Goal: Information Seeking & Learning: Understand process/instructions

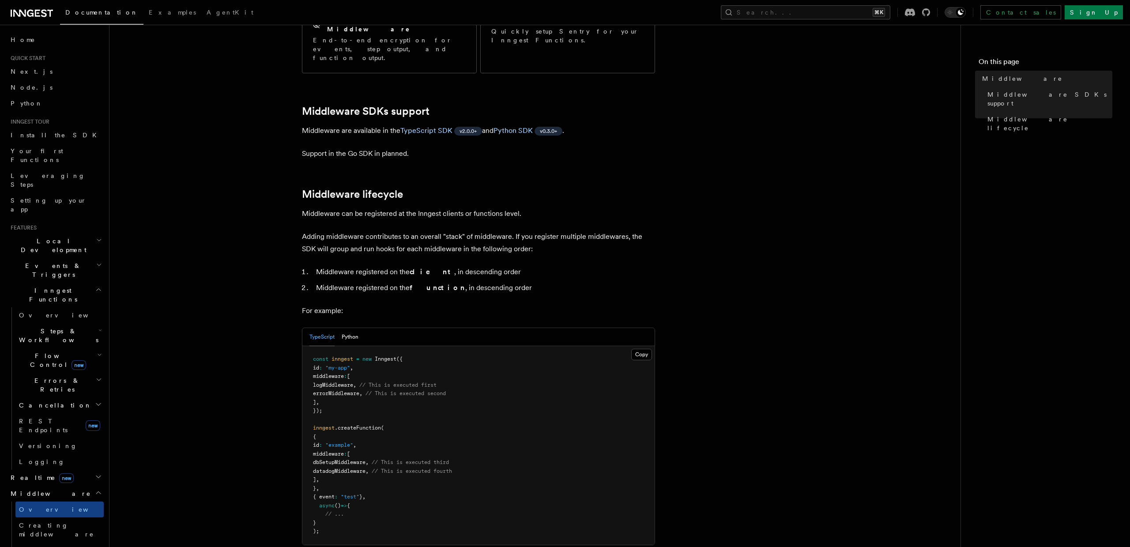
scroll to position [209, 0]
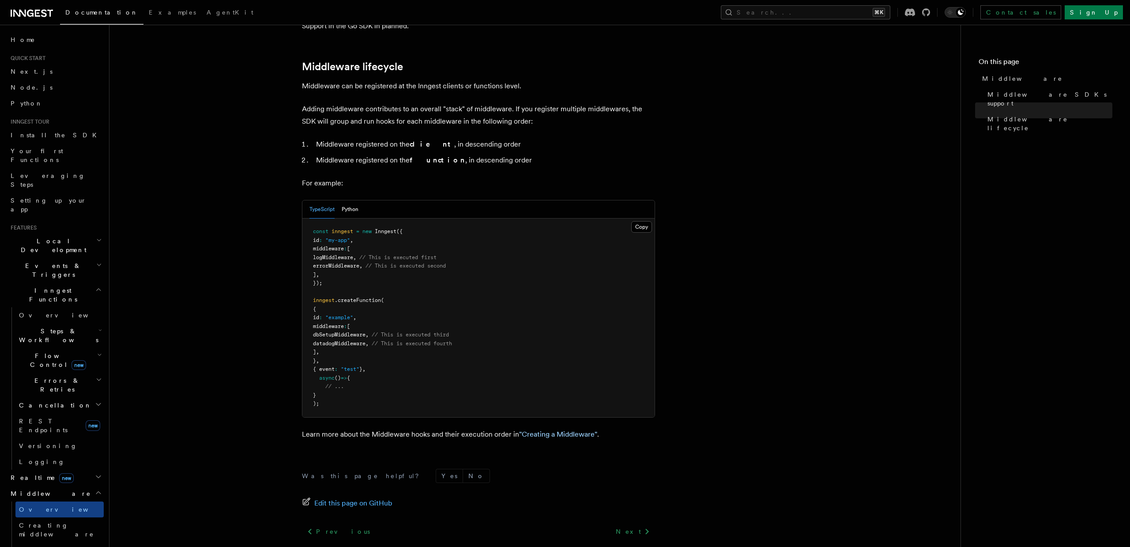
click at [533, 428] on p "Learn more about the Middleware hooks and their execution order in "Creating a …" at bounding box center [478, 434] width 353 height 12
click at [533, 431] on link ""Creating a Middleware"" at bounding box center [558, 435] width 78 height 8
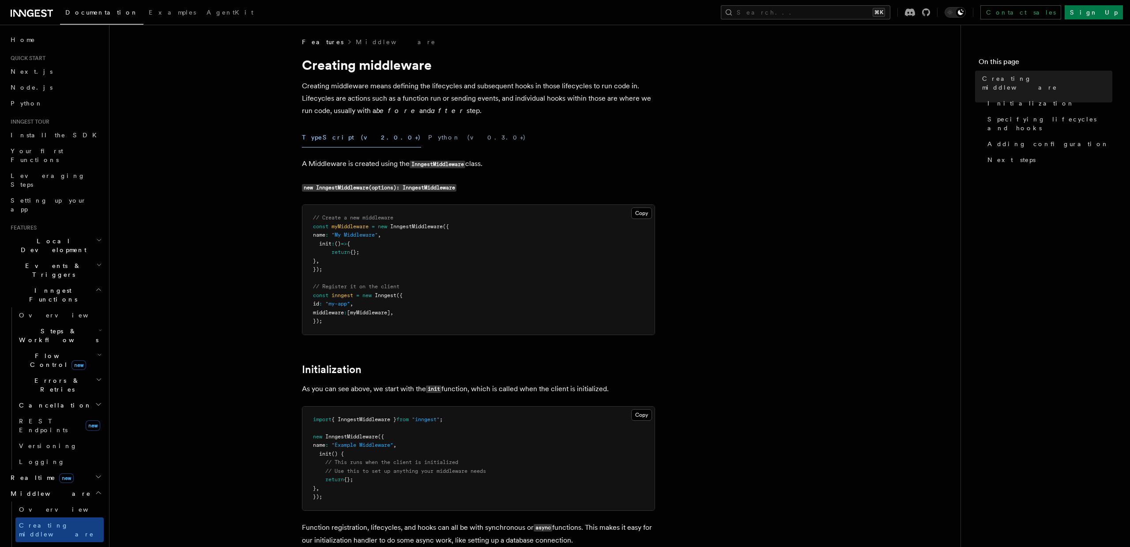
click at [327, 268] on pre "// Create a new middleware const myMiddleware = new InngestMiddleware ({ name :…" at bounding box center [478, 270] width 352 height 130
drag, startPoint x: 330, startPoint y: 270, endPoint x: 312, endPoint y: 226, distance: 47.6
click at [312, 226] on pre "// Create a new middleware const myMiddleware = new InngestMiddleware ({ name :…" at bounding box center [478, 269] width 352 height 130
copy code "const myMiddleware = new InngestMiddleware ({ name : "My Middleware" , init : (…"
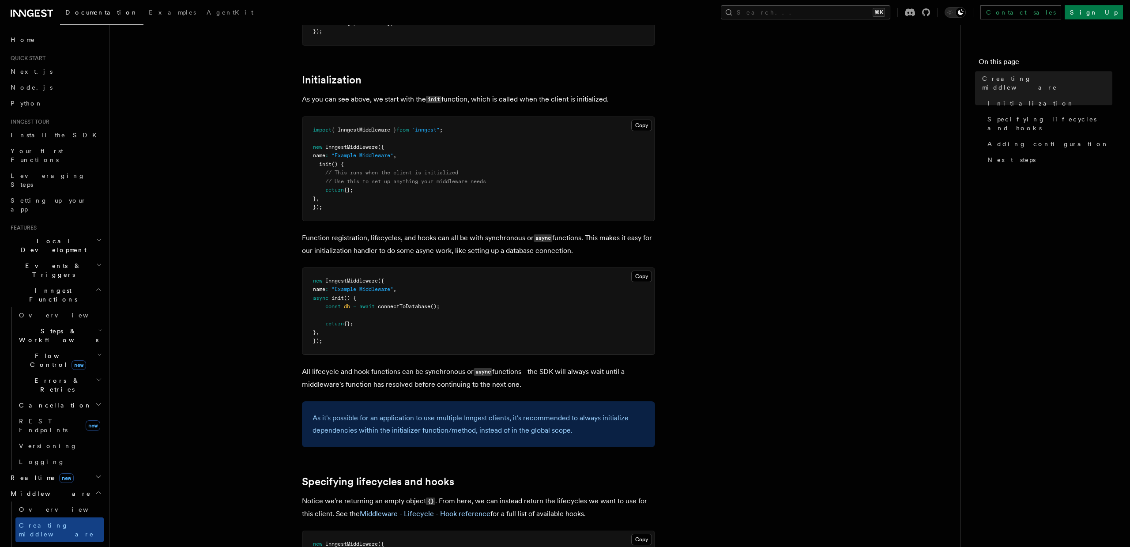
scroll to position [462, 0]
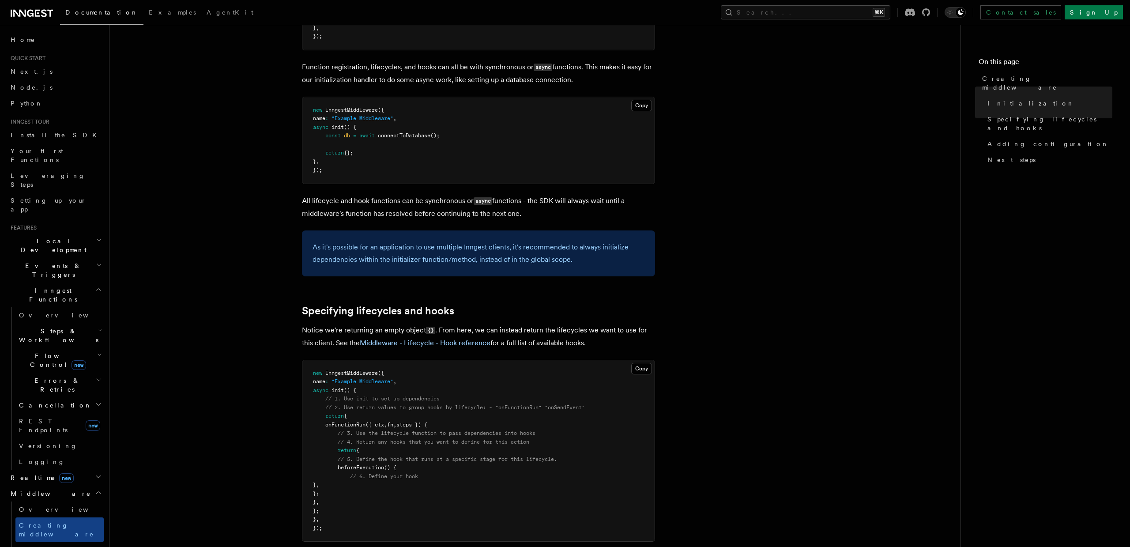
click at [353, 422] on span "onFunctionRun" at bounding box center [345, 425] width 40 height 6
copy span "onFunctionRun"
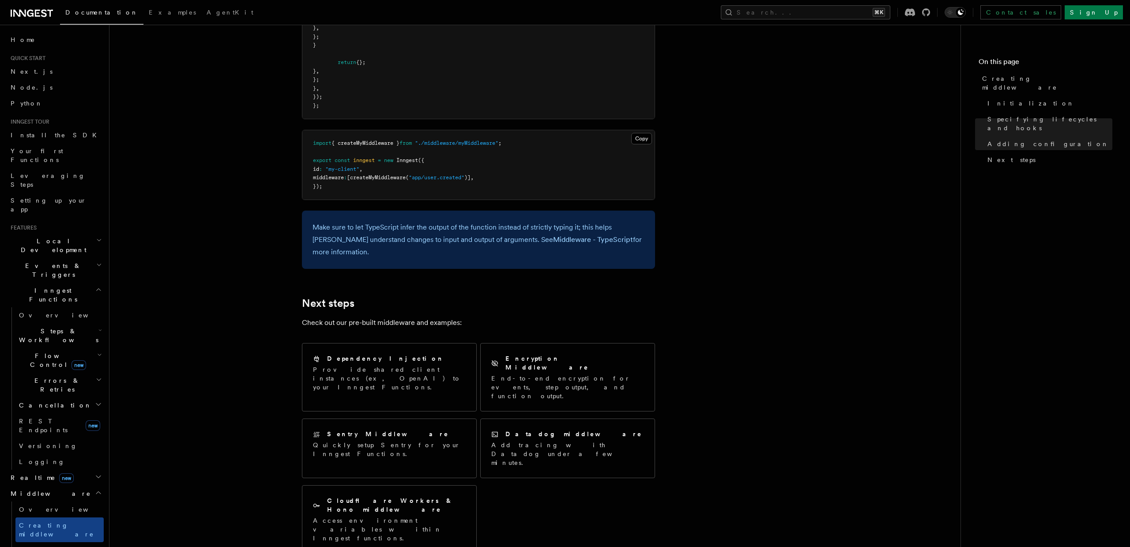
scroll to position [1582, 0]
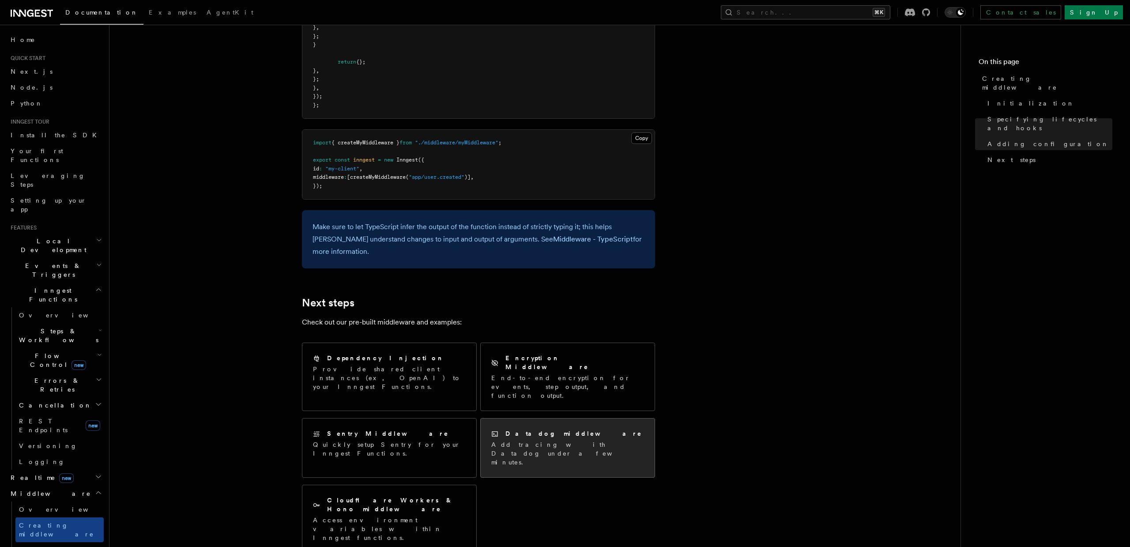
click at [515, 440] on p "Add tracing with Datadog under a few minutes." at bounding box center [567, 453] width 153 height 26
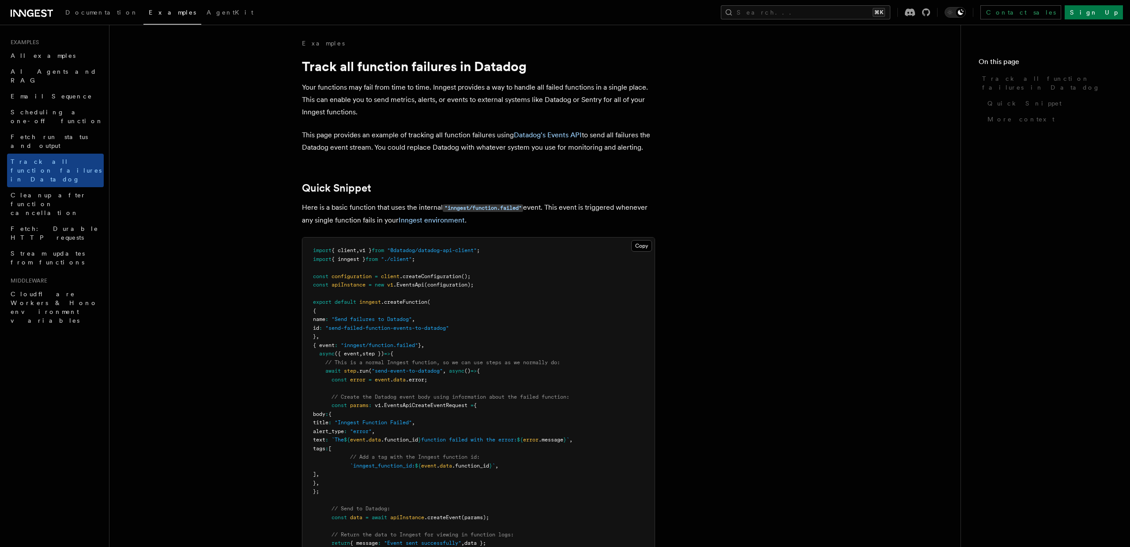
click at [515, 401] on pre "import { client , v1 } from "@datadog/datadog-api-client" ; import { inngest } …" at bounding box center [478, 410] width 352 height 345
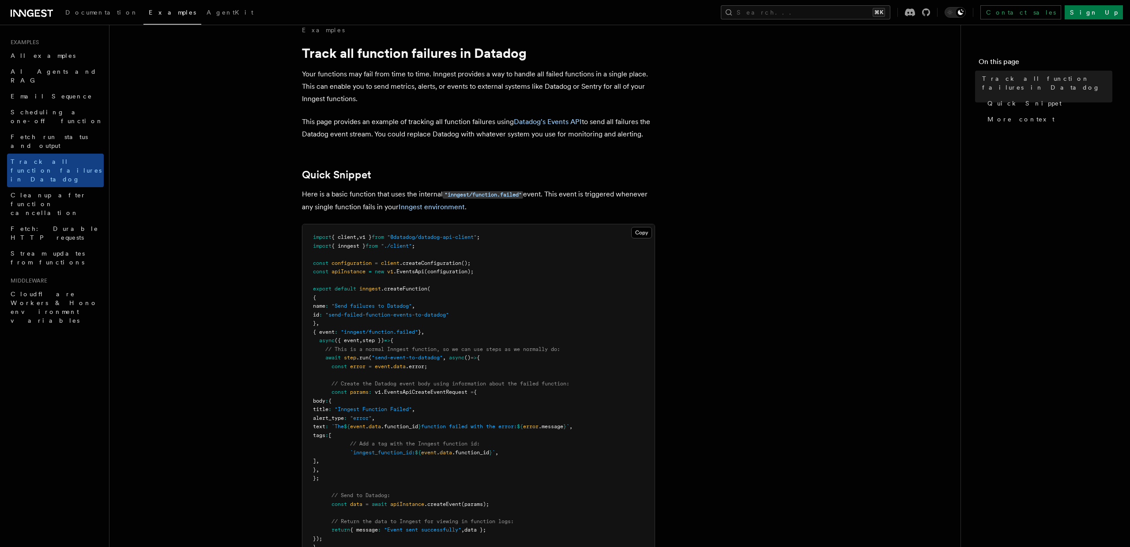
scroll to position [30, 0]
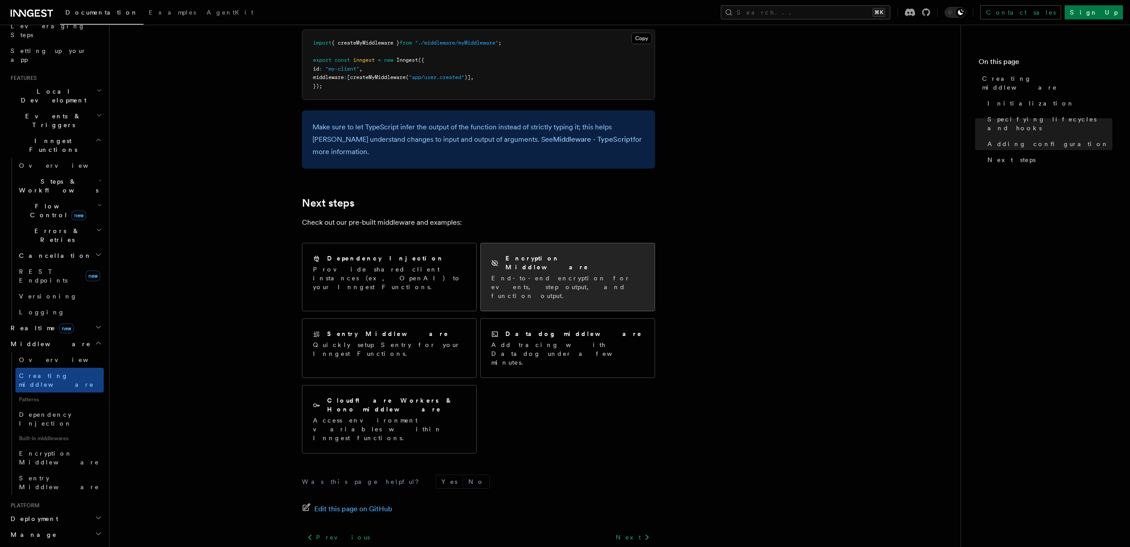
scroll to position [1681, 0]
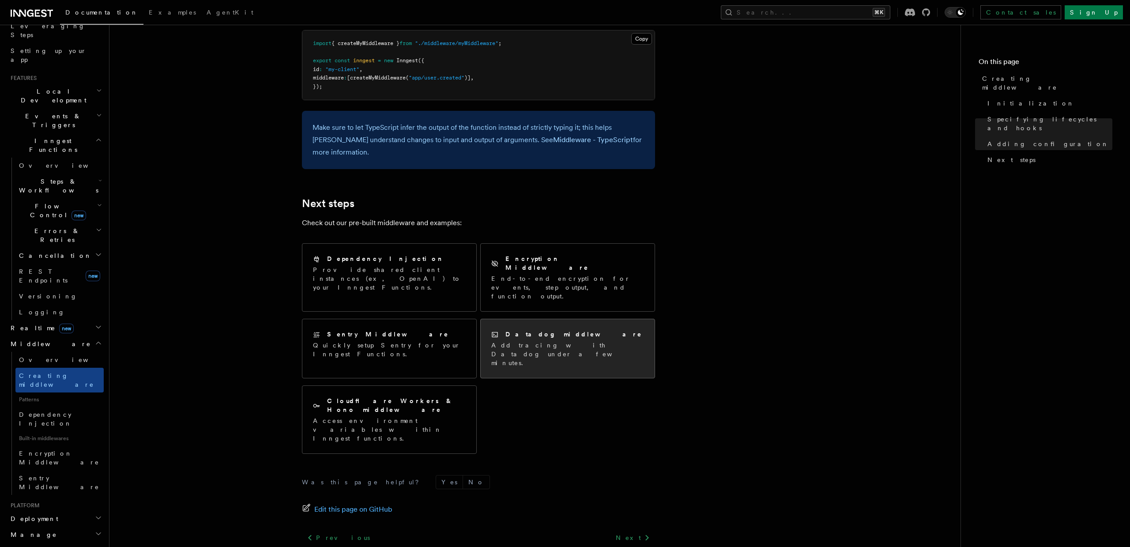
click at [556, 341] on p "Add tracing with Datadog under a few minutes." at bounding box center [567, 354] width 153 height 26
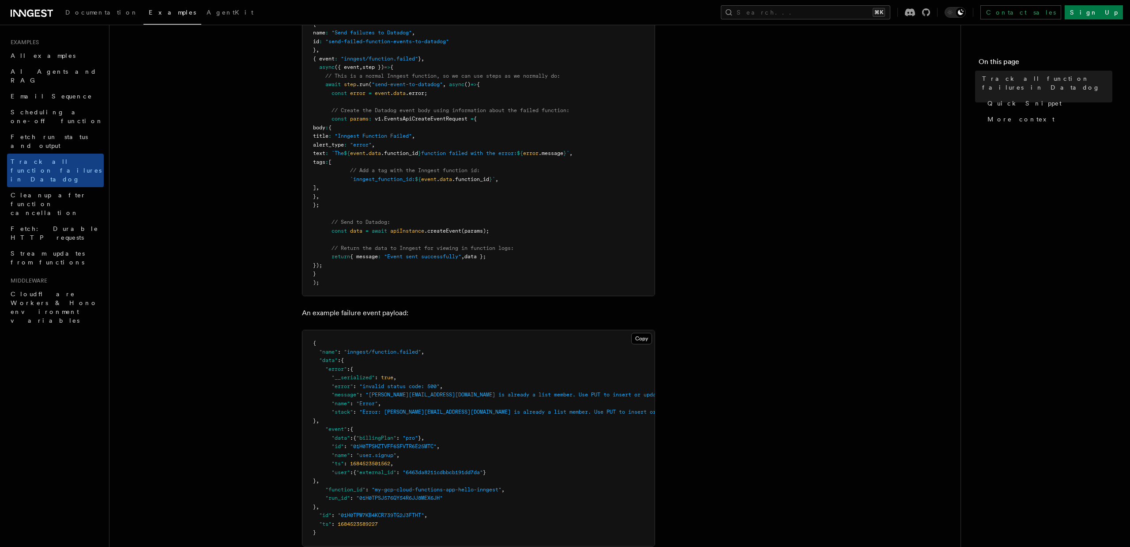
scroll to position [321, 0]
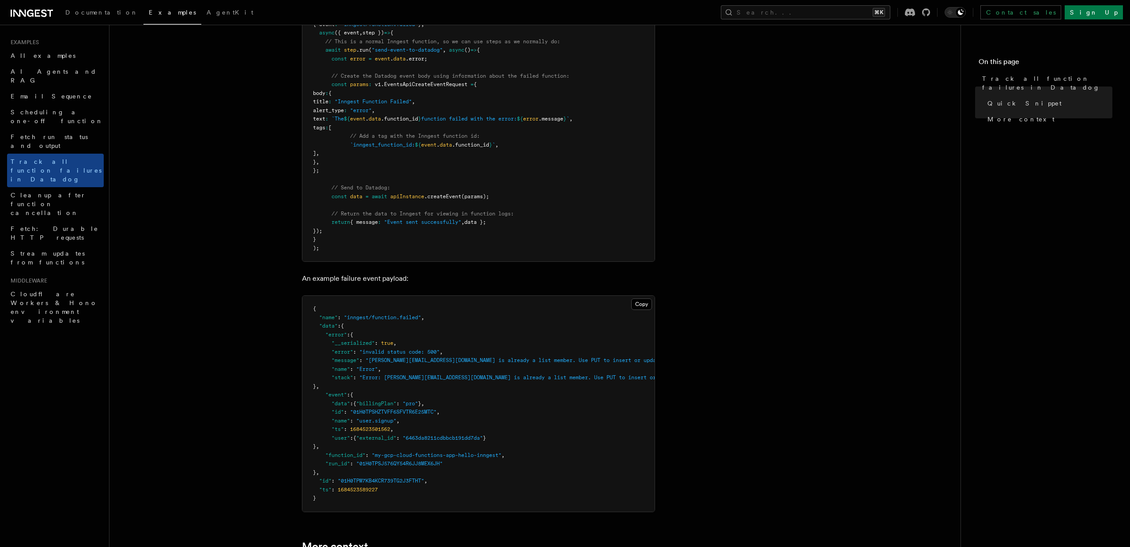
click at [556, 304] on pre "{ "name" : "inngest/function.failed" , "data" : { "error" : { "__serialized" : …" at bounding box center [478, 404] width 352 height 216
